Goal: Check status: Check status

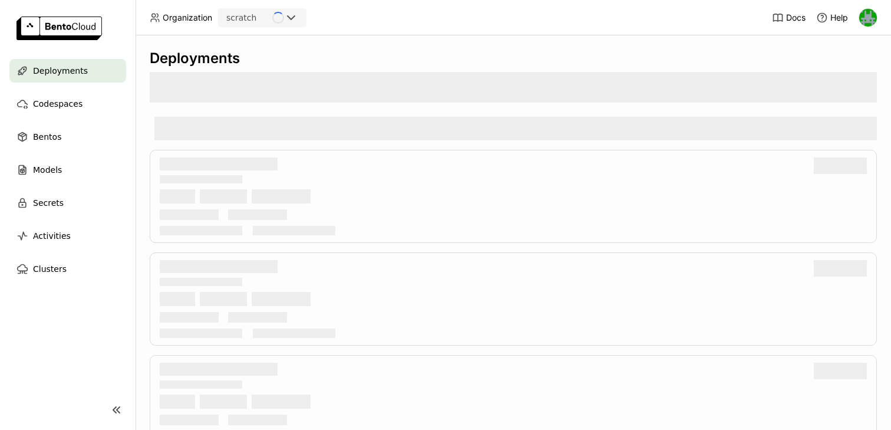
click at [253, 18] on div "scratch" at bounding box center [241, 18] width 30 height 12
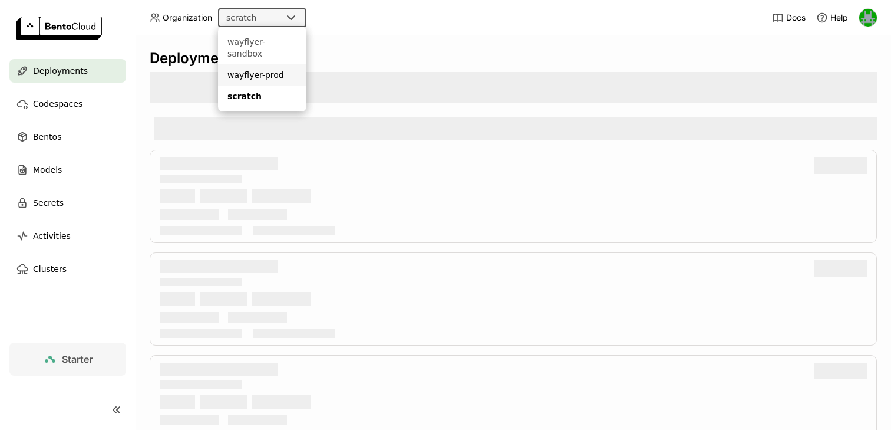
click at [242, 69] on div "wayflyer-prod" at bounding box center [263, 75] width 70 height 12
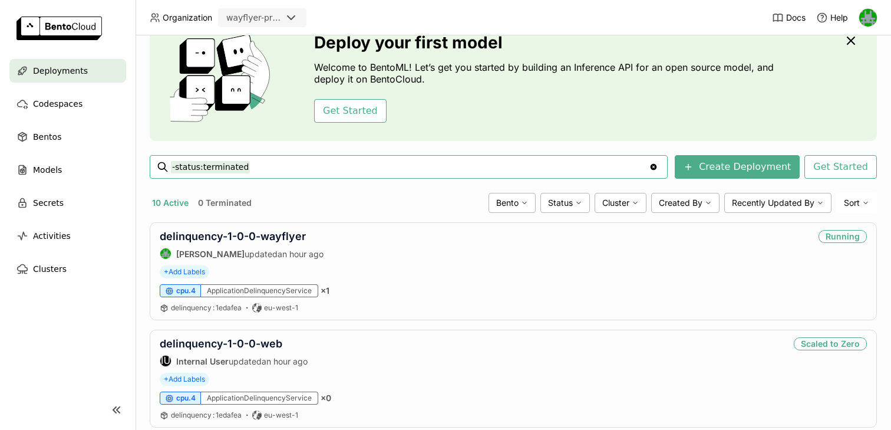
scroll to position [69, 0]
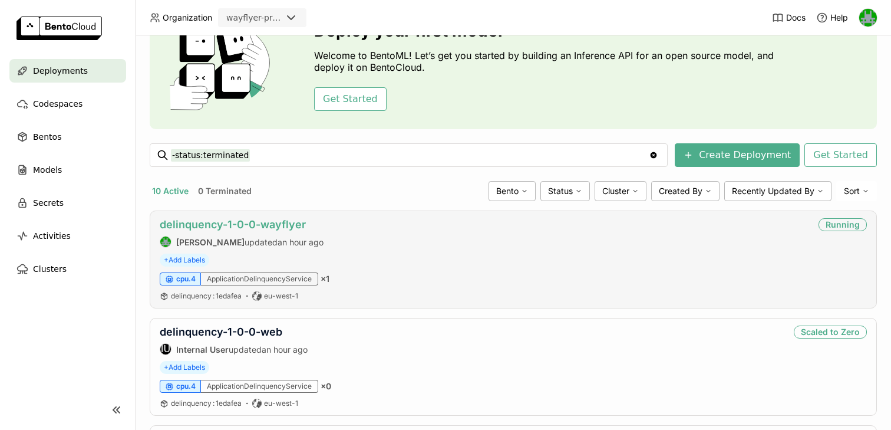
click at [256, 223] on link "delinquency-1-0-0-wayflyer" at bounding box center [233, 224] width 146 height 12
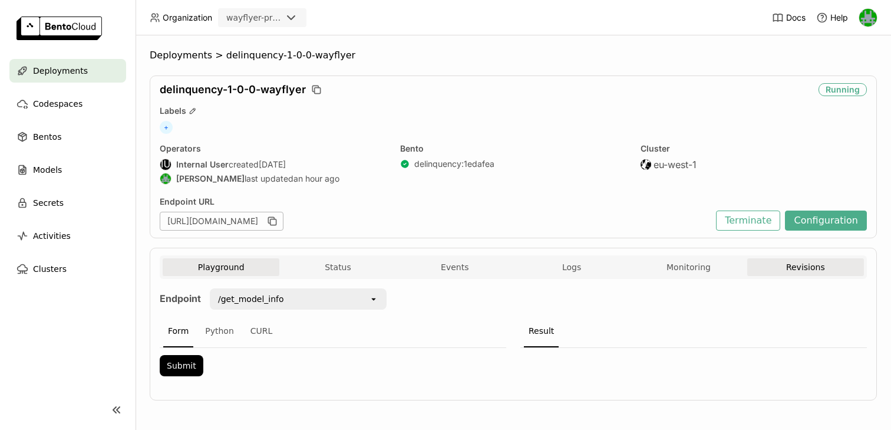
click at [803, 270] on button "Revisions" at bounding box center [806, 267] width 117 height 18
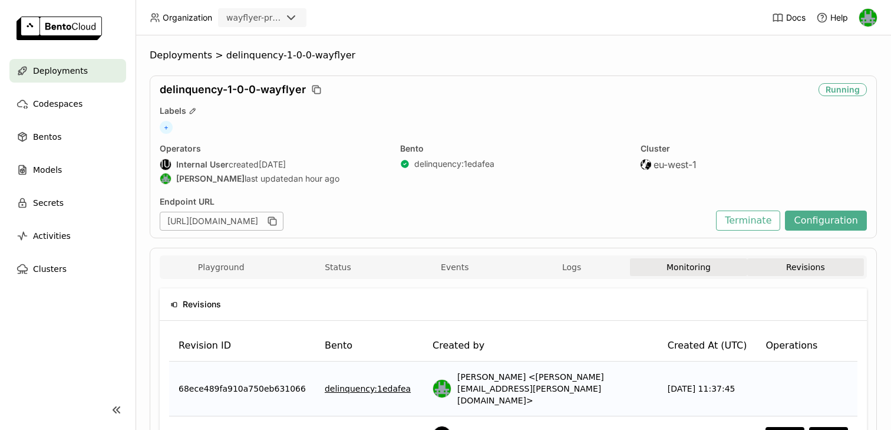
click at [706, 268] on button "Monitoring" at bounding box center [688, 267] width 117 height 18
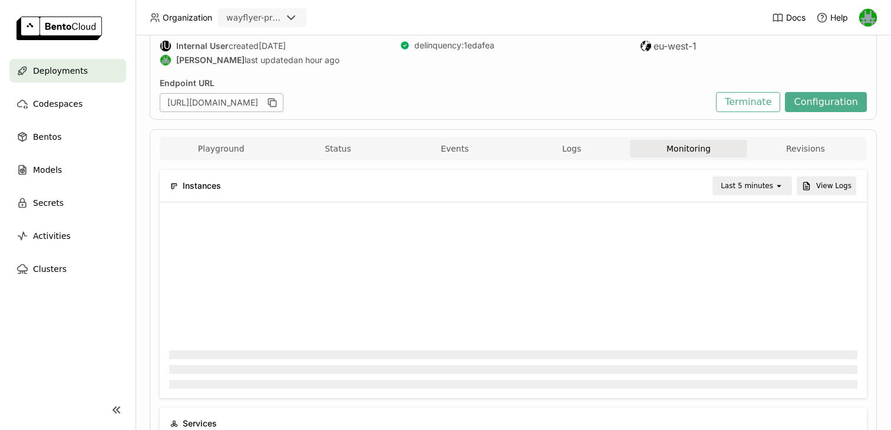
click at [753, 186] on div "Last 5 minutes" at bounding box center [747, 186] width 52 height 12
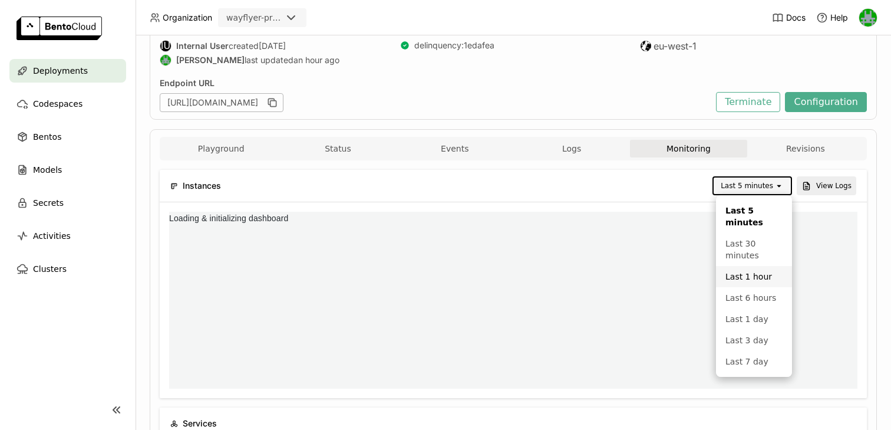
click at [735, 279] on div "Last 1 hour" at bounding box center [754, 277] width 57 height 12
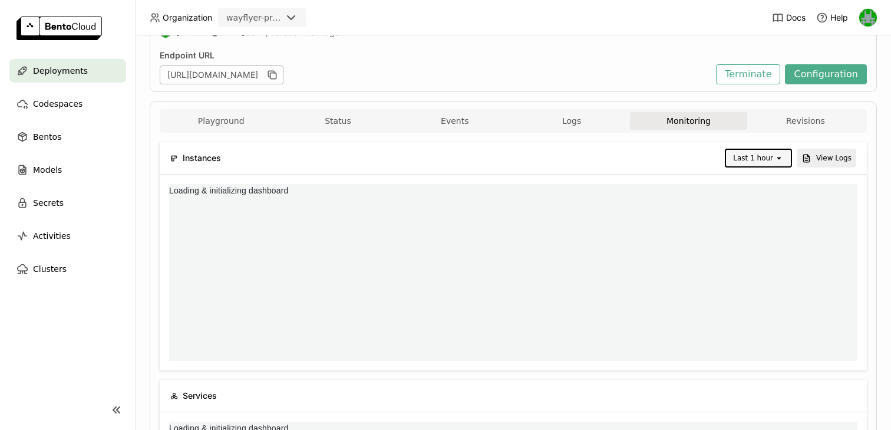
scroll to position [1, 1]
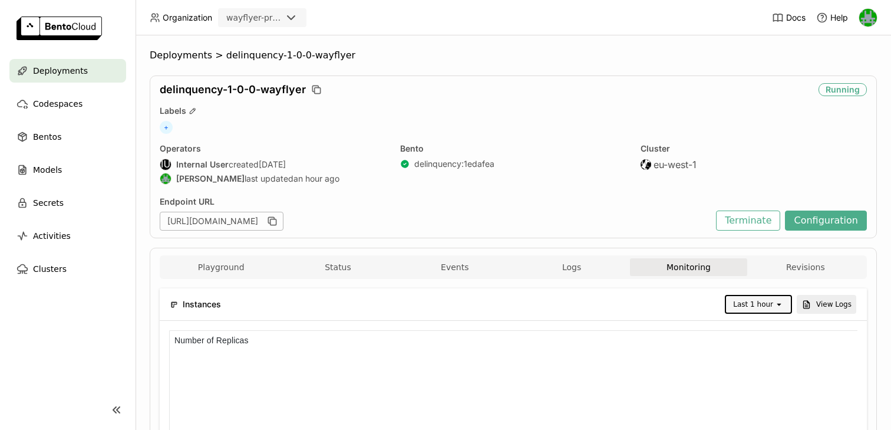
click at [753, 299] on div "Last 1 hour" at bounding box center [753, 304] width 40 height 12
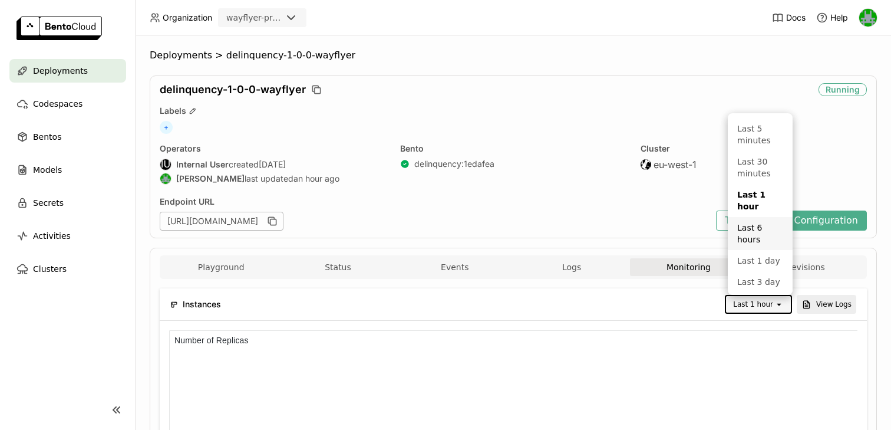
click at [754, 226] on div "Last 6 hours" at bounding box center [761, 234] width 46 height 24
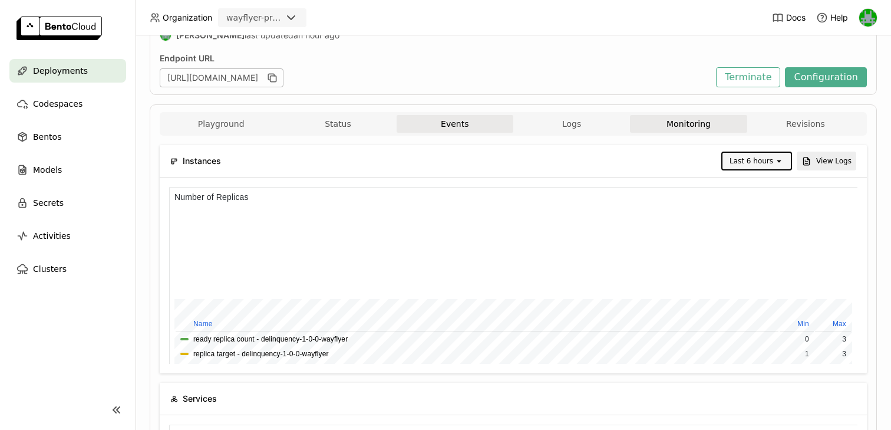
click at [456, 132] on button "Events" at bounding box center [455, 124] width 117 height 18
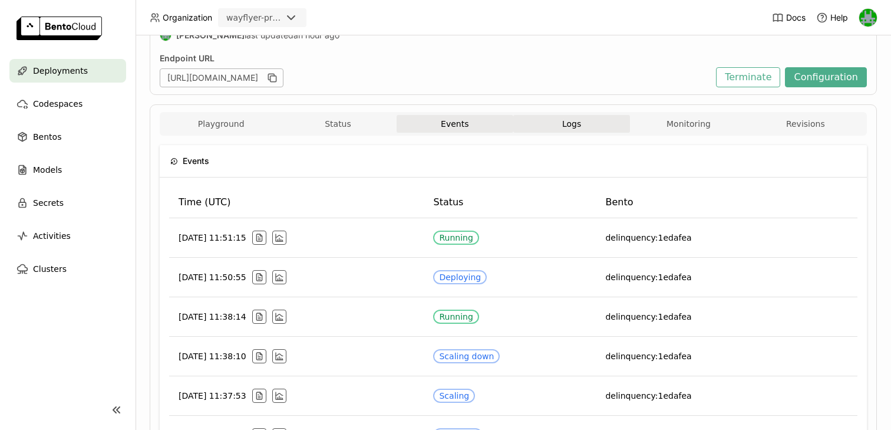
click at [551, 126] on button "Logs" at bounding box center [572, 124] width 117 height 18
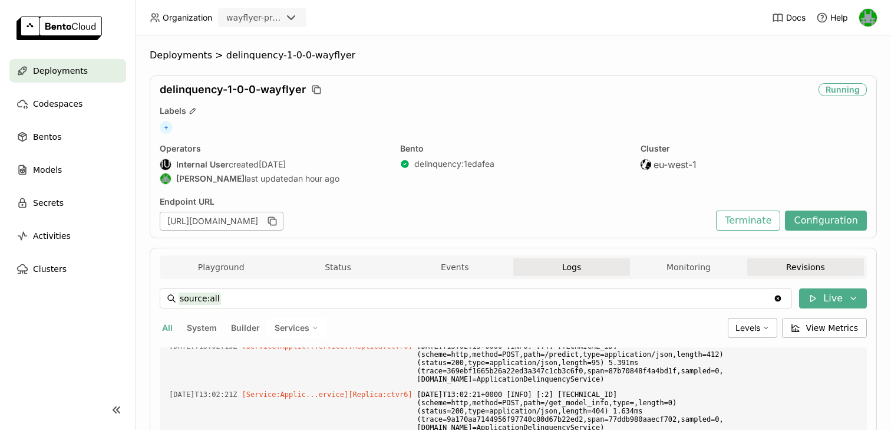
click at [821, 266] on button "Revisions" at bounding box center [806, 267] width 117 height 18
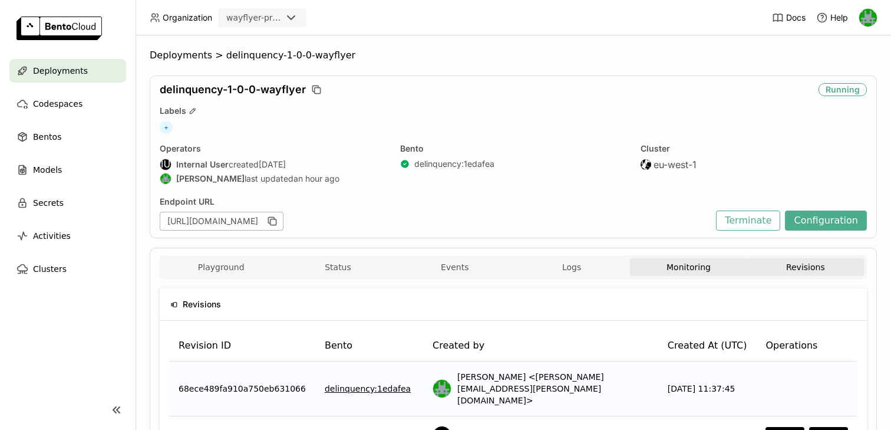
click at [676, 263] on button "Monitoring" at bounding box center [688, 267] width 117 height 18
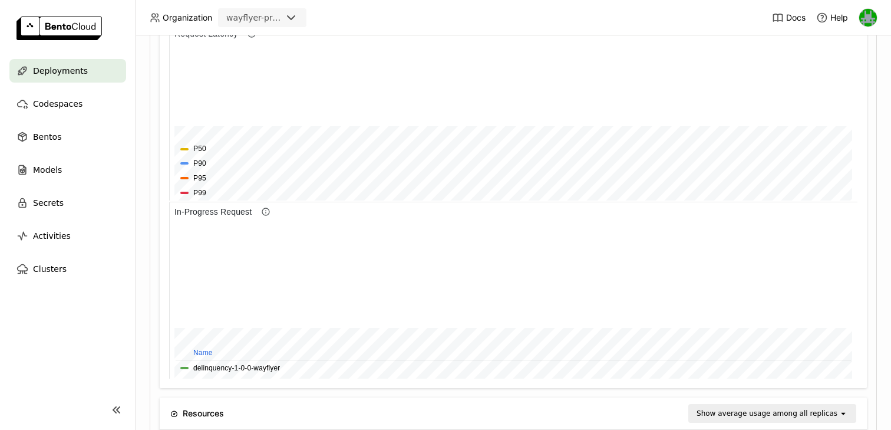
scroll to position [725, 0]
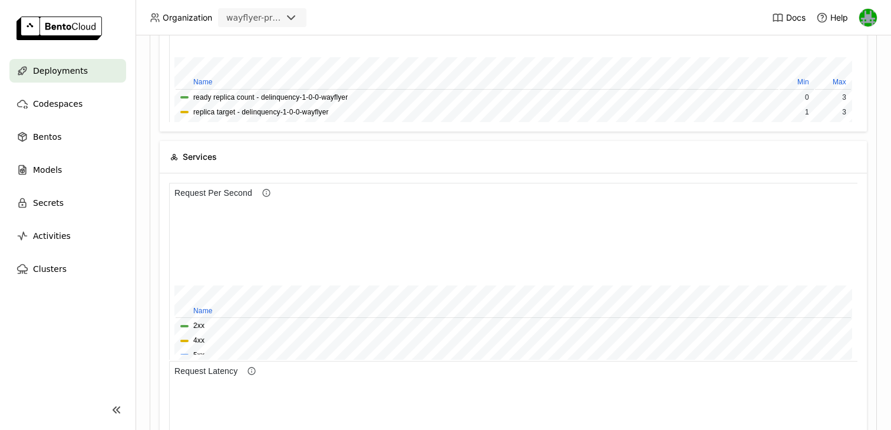
scroll to position [222, 0]
